Goal: Information Seeking & Learning: Learn about a topic

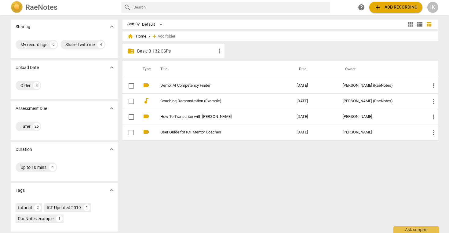
click at [157, 53] on p "Basic B-132 CSPs" at bounding box center [176, 51] width 79 height 6
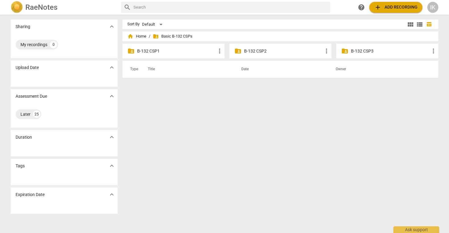
click at [171, 53] on p "B-132 CSP1" at bounding box center [176, 51] width 79 height 6
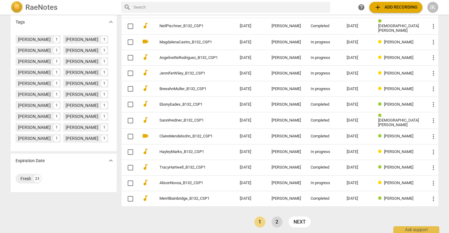
click at [277, 219] on link "2" at bounding box center [276, 221] width 11 height 11
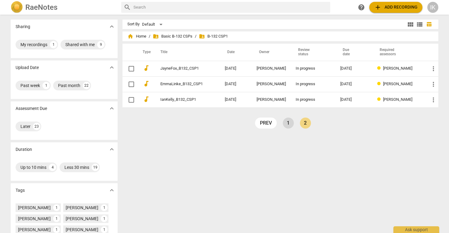
click at [285, 125] on link "1" at bounding box center [288, 123] width 11 height 11
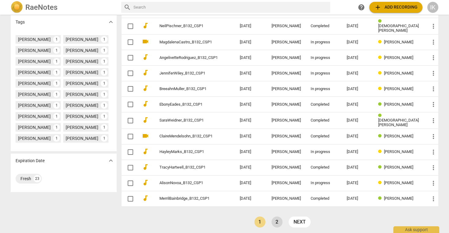
click at [272, 217] on link "2" at bounding box center [276, 221] width 11 height 11
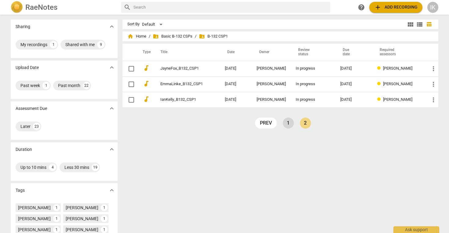
click at [289, 119] on link "1" at bounding box center [288, 123] width 11 height 11
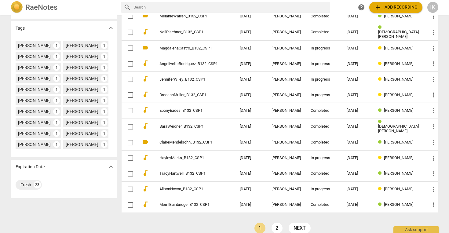
scroll to position [163, 0]
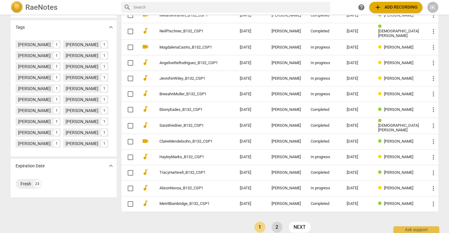
click at [273, 226] on link "2" at bounding box center [276, 227] width 11 height 11
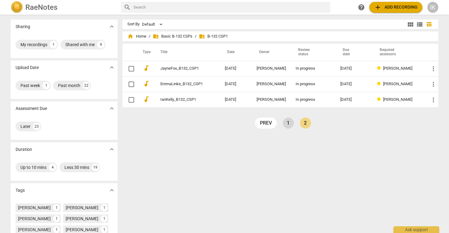
click at [285, 120] on link "1" at bounding box center [288, 123] width 11 height 11
